Goal: Task Accomplishment & Management: Complete application form

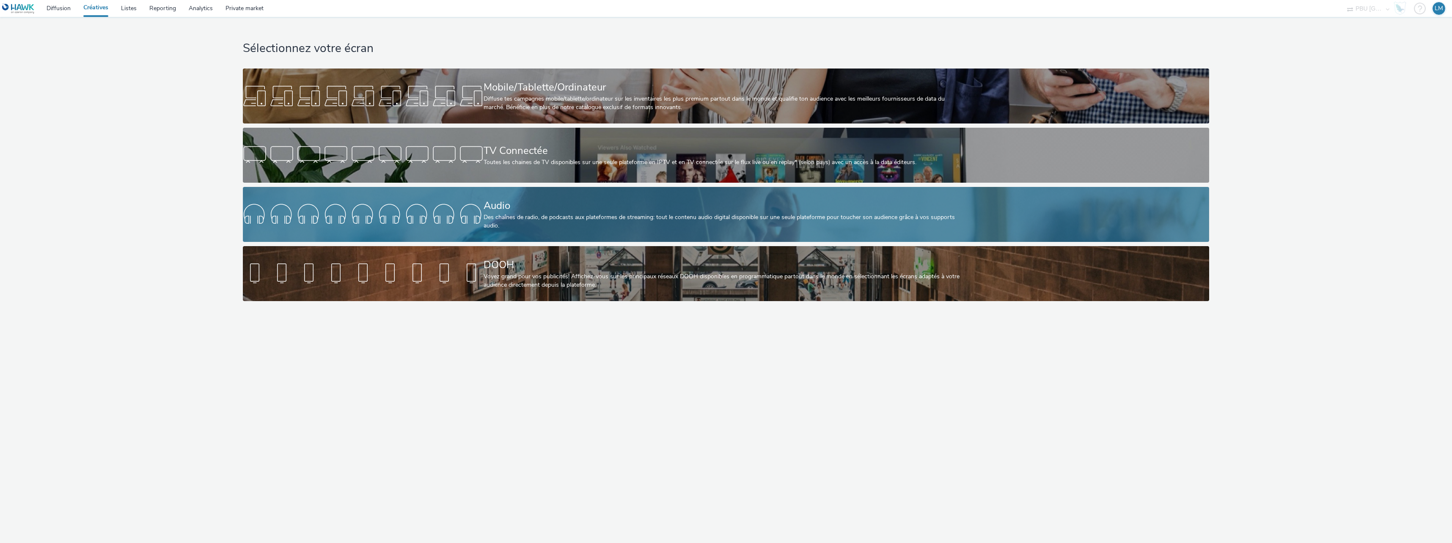
click at [525, 217] on div "Des chaînes de radio, de podcasts aux plateformes de streaming: tout le contenu…" at bounding box center [724, 221] width 481 height 17
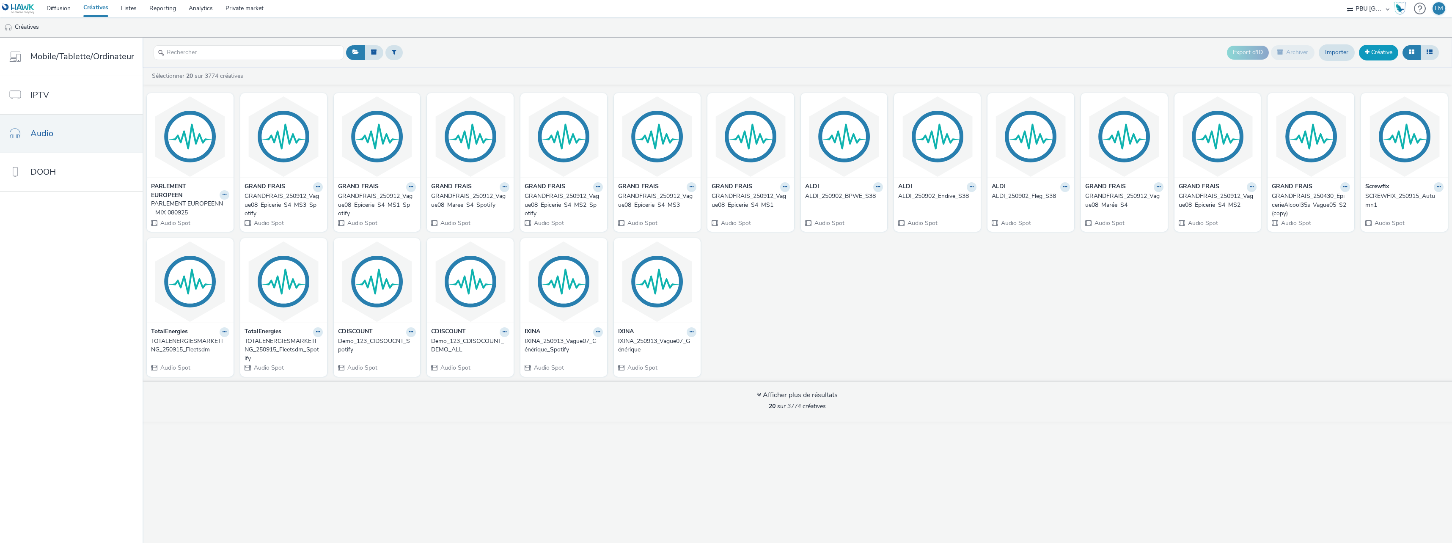
click at [1369, 53] on link "Créative" at bounding box center [1378, 52] width 39 height 15
click at [1365, 52] on span at bounding box center [1367, 52] width 5 height 6
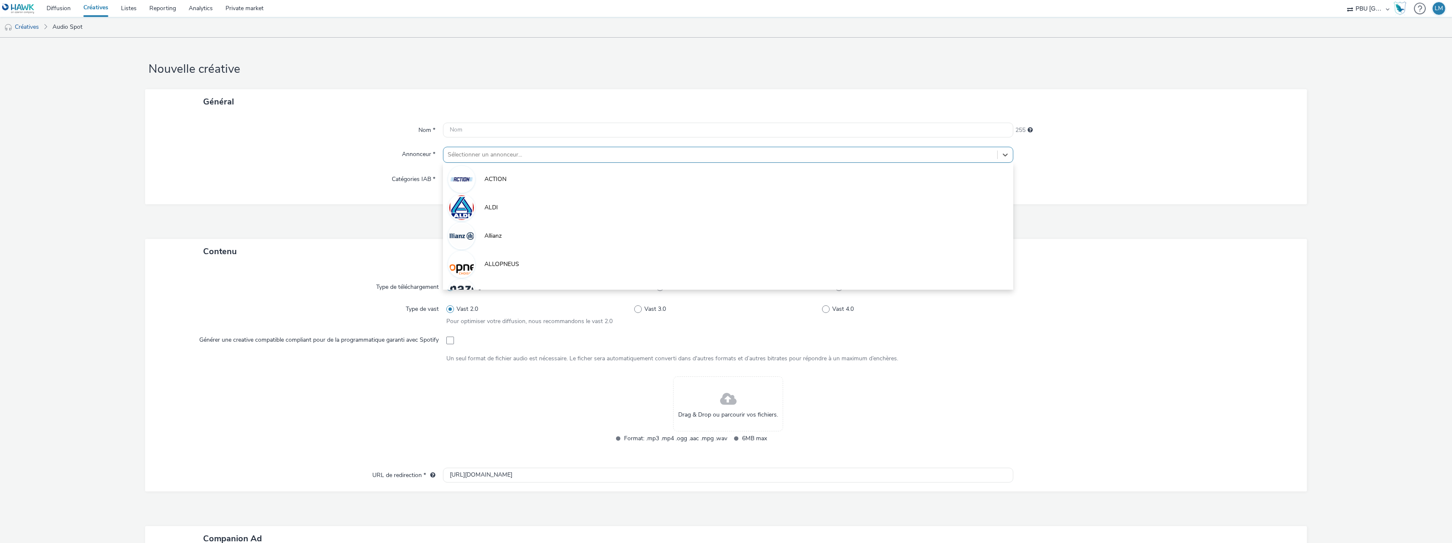
click at [538, 161] on div "Sélectionner un annonceur..." at bounding box center [720, 155] width 554 height 14
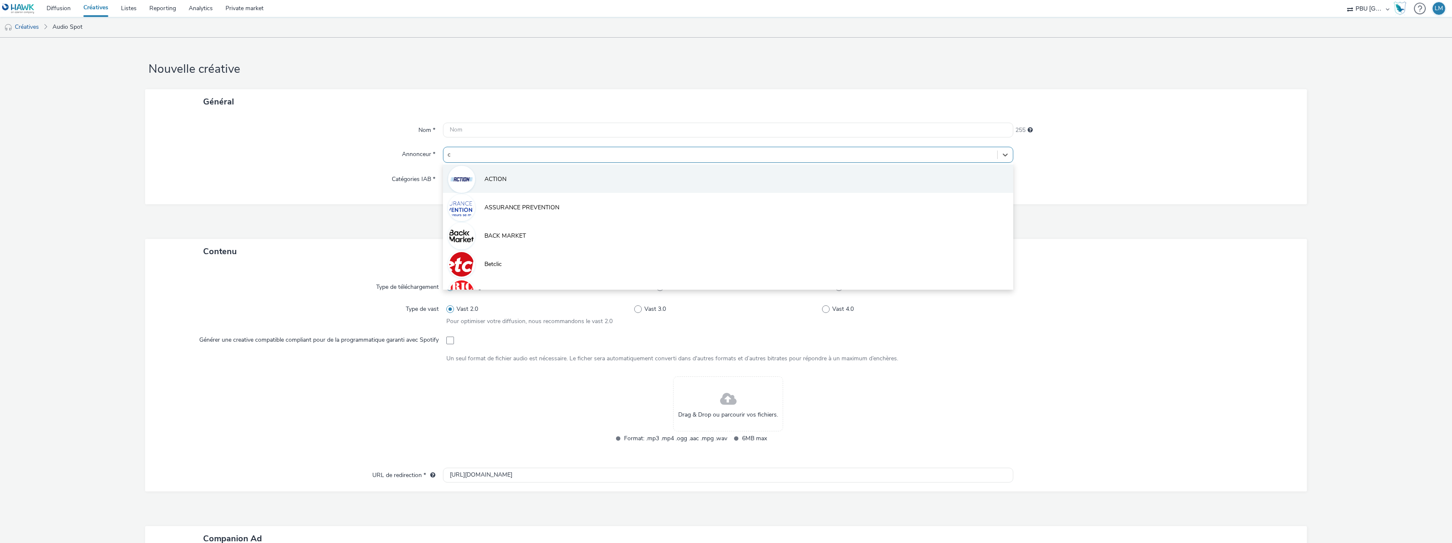
type input "cu"
click at [717, 180] on li "CUIR CENTER" at bounding box center [728, 179] width 570 height 28
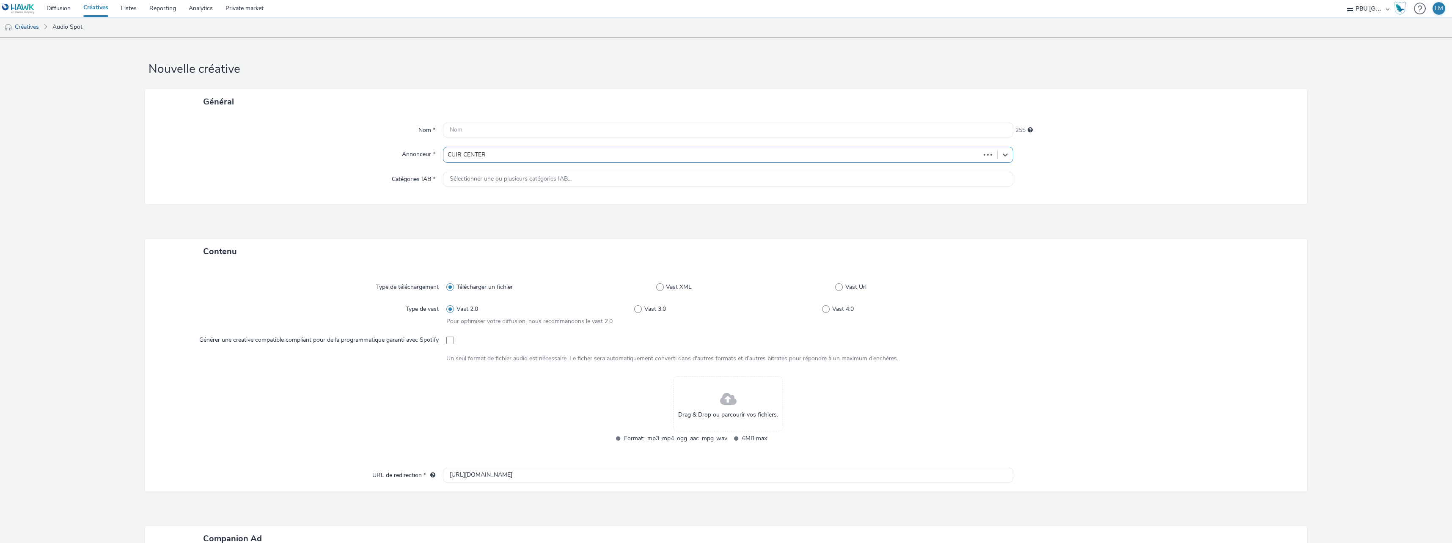
type input "[URL][DOMAIN_NAME]"
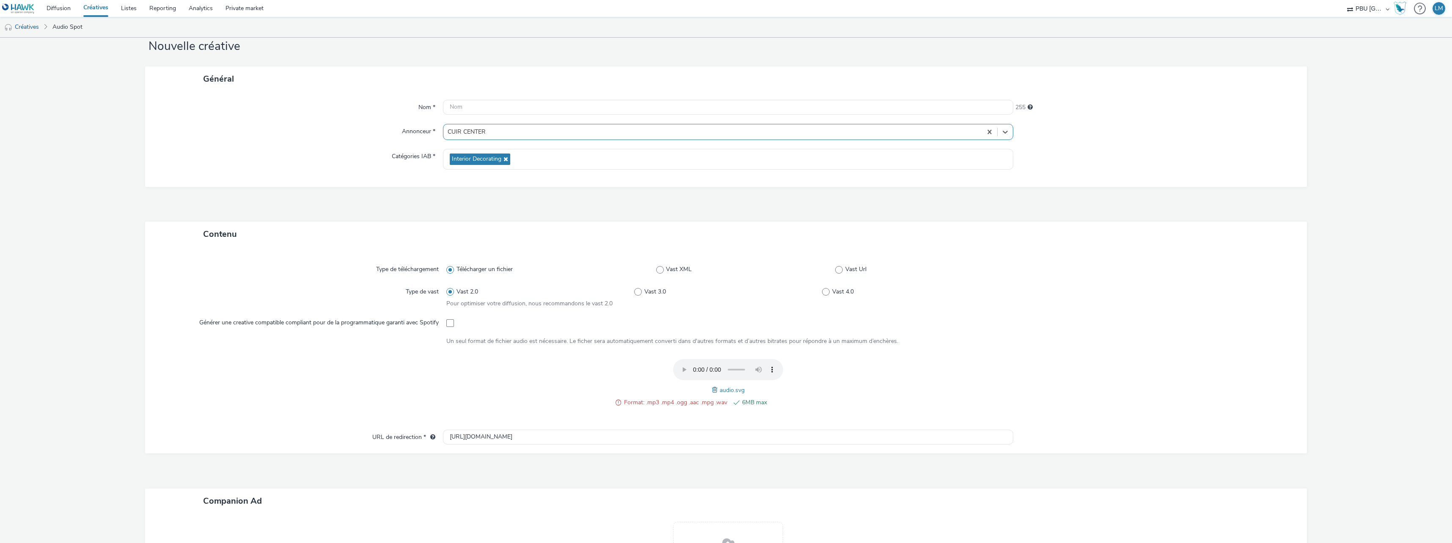
scroll to position [42, 0]
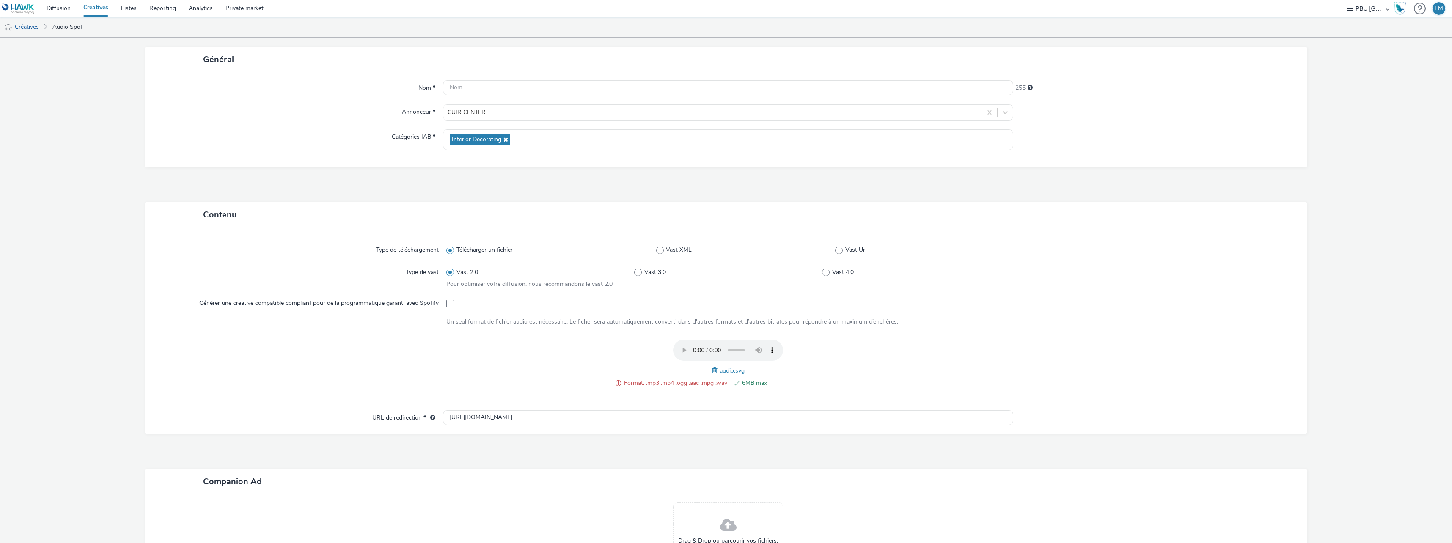
click at [712, 370] on span at bounding box center [716, 370] width 8 height 9
click at [617, 383] on span at bounding box center [617, 383] width 5 height 10
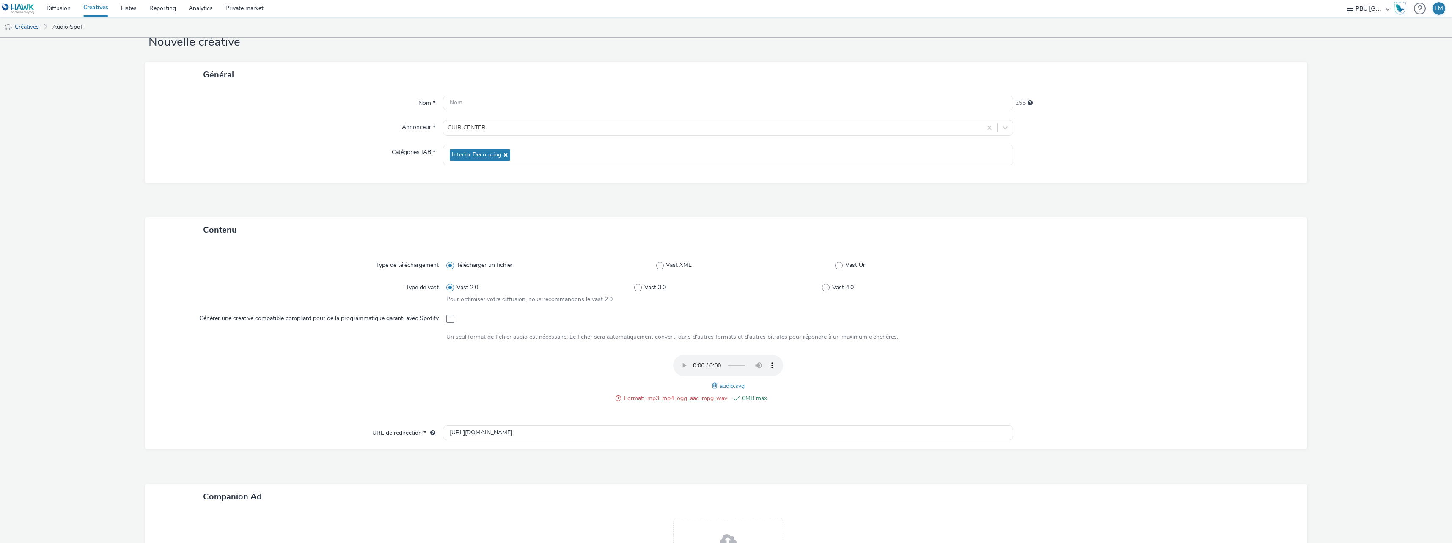
scroll to position [0, 0]
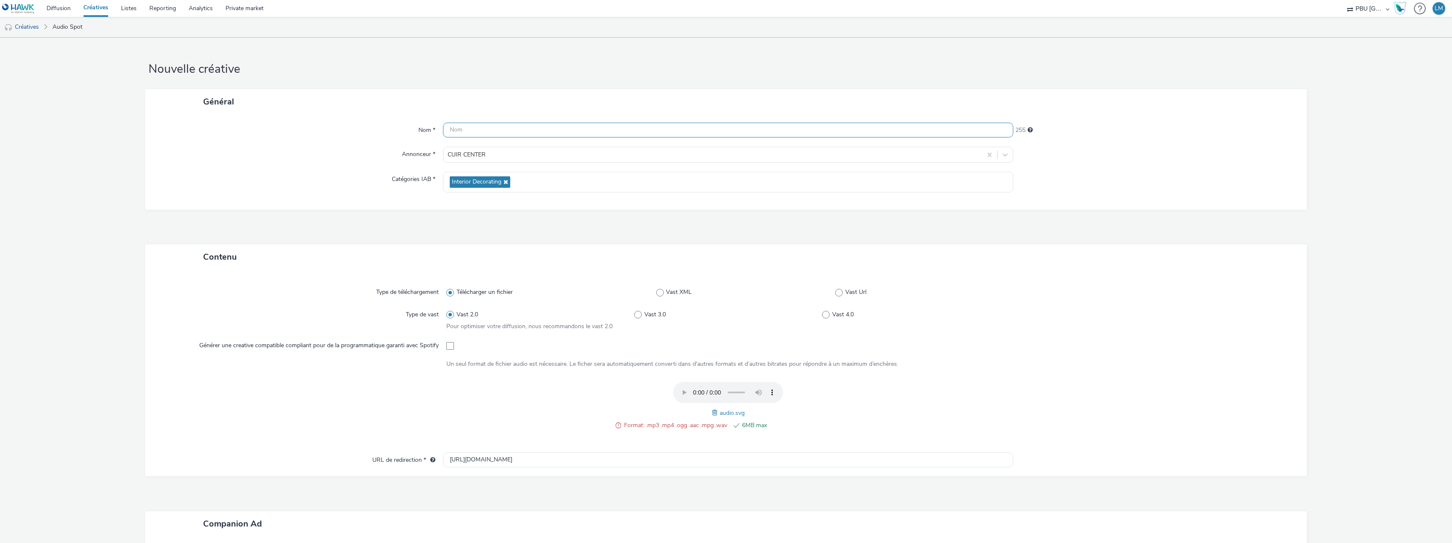
click at [473, 131] on input "text" at bounding box center [728, 130] width 570 height 15
click at [472, 130] on input "text" at bounding box center [728, 130] width 570 height 15
paste input "CUIRCENTER_250917_Nc3"
type input "CUIRCENTER_250917_Nc3"
click at [616, 423] on span at bounding box center [617, 425] width 5 height 10
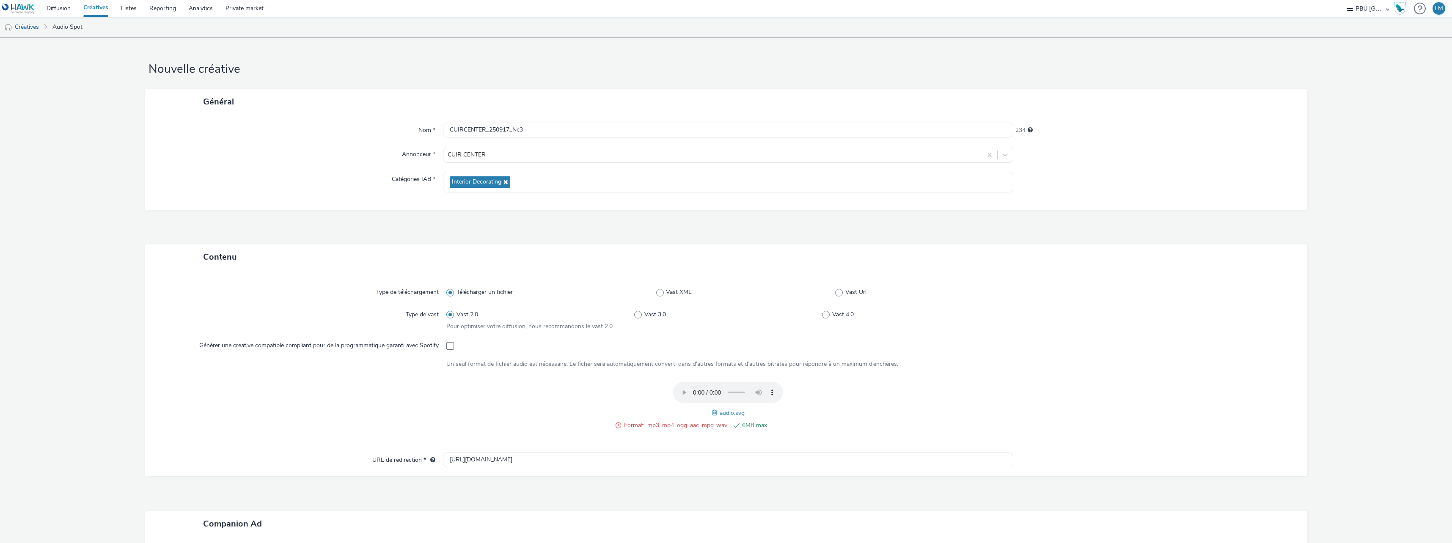
click at [712, 411] on span at bounding box center [716, 412] width 8 height 9
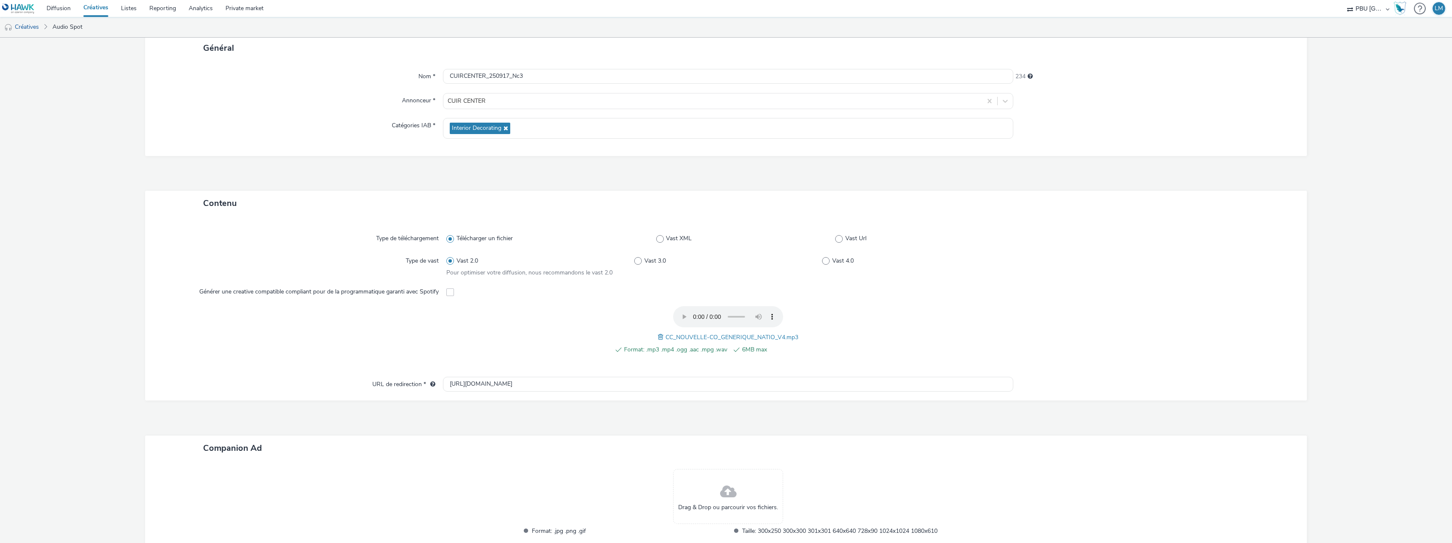
scroll to position [122, 0]
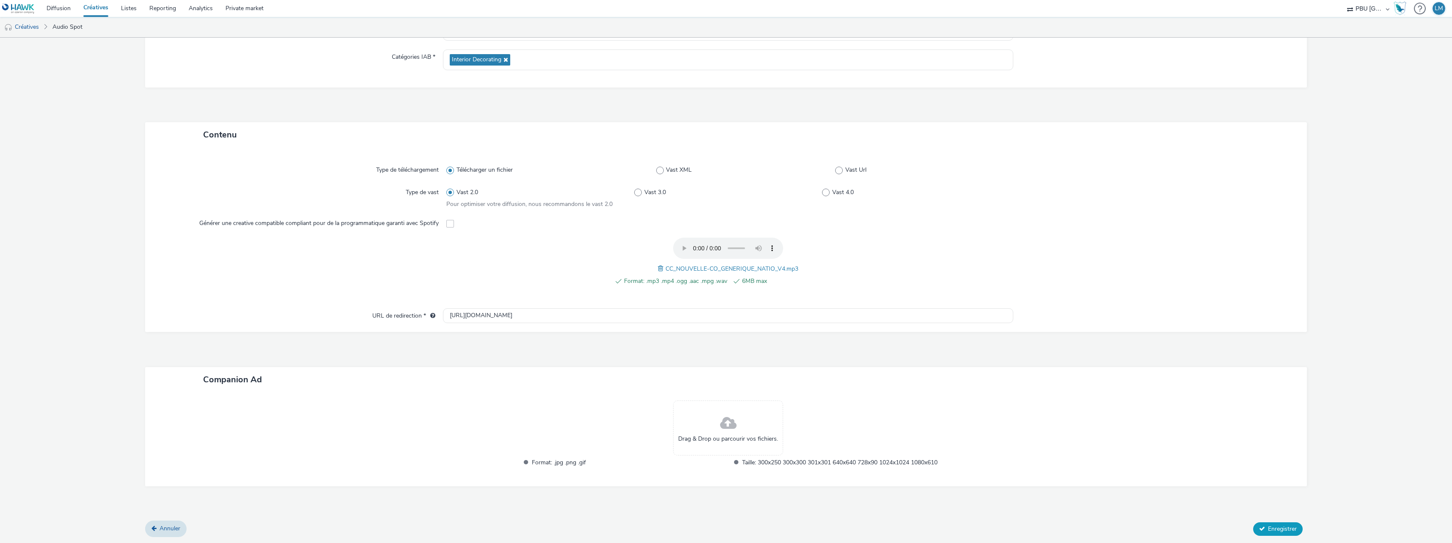
click at [1272, 529] on span "Enregistrer" at bounding box center [1282, 529] width 29 height 8
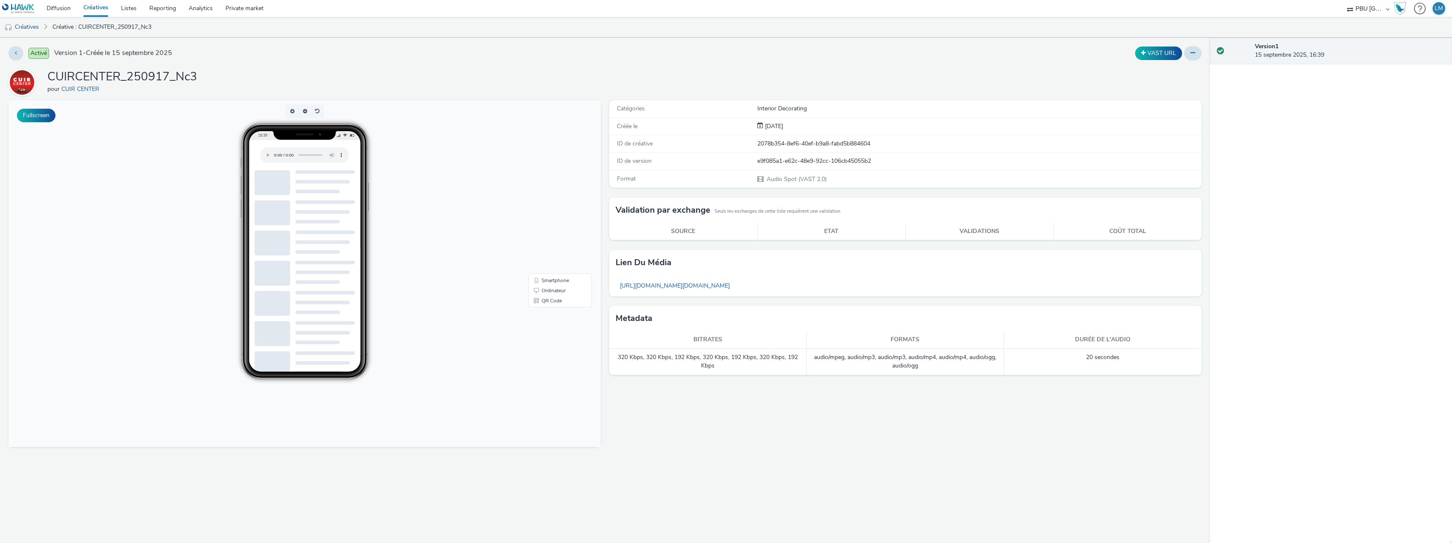
click at [92, 10] on link "Créatives" at bounding box center [96, 8] width 38 height 17
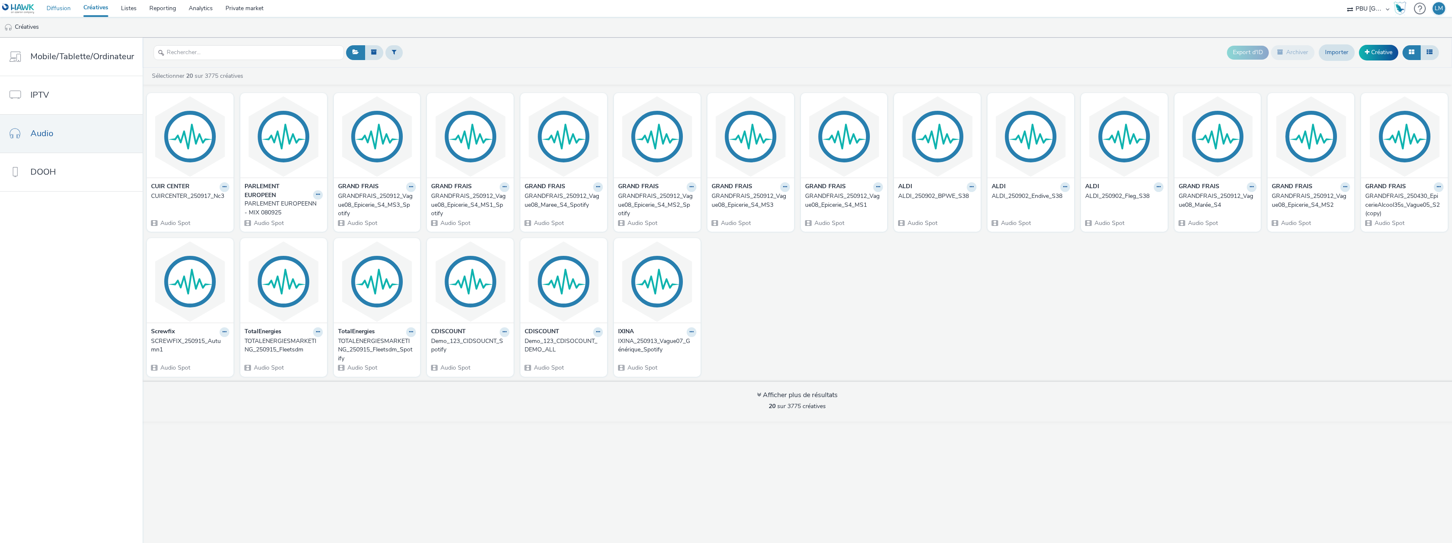
click at [61, 7] on link "Diffusion" at bounding box center [58, 8] width 37 height 17
